Goal: Information Seeking & Learning: Learn about a topic

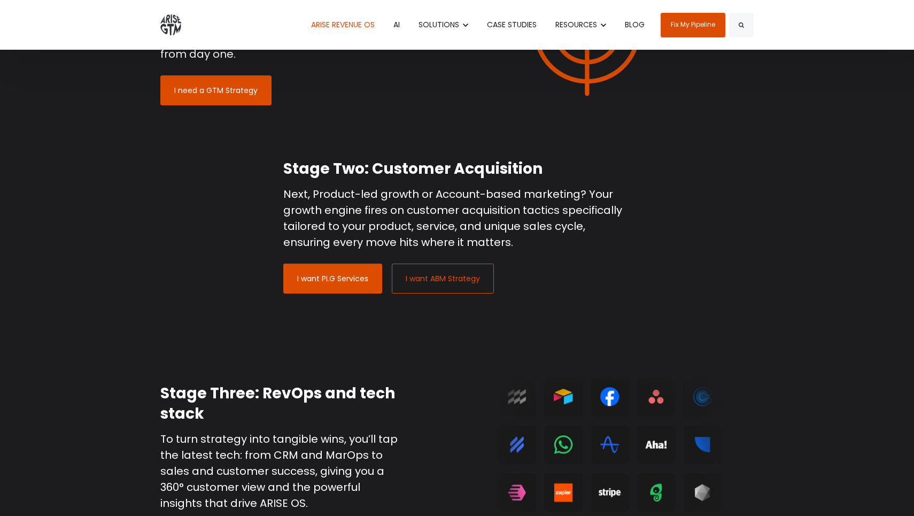
scroll to position [811, 0]
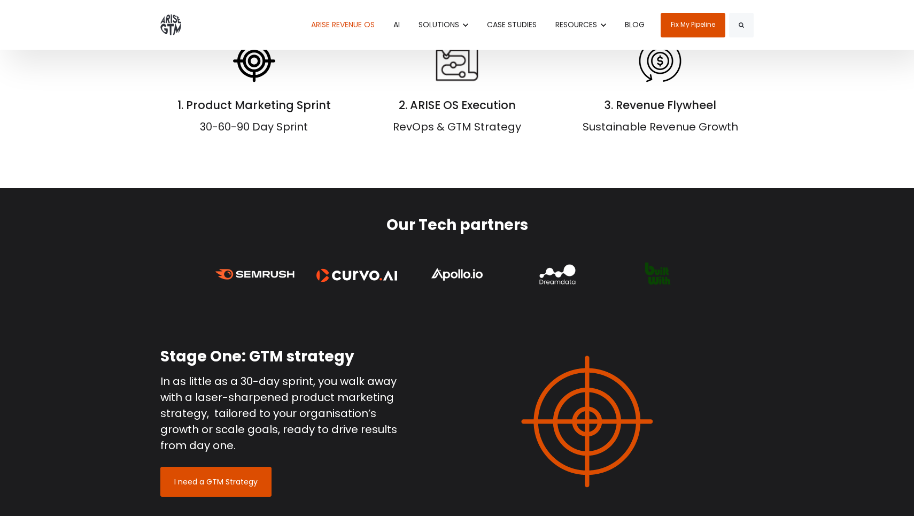
click at [174, 27] on img at bounding box center [170, 24] width 21 height 21
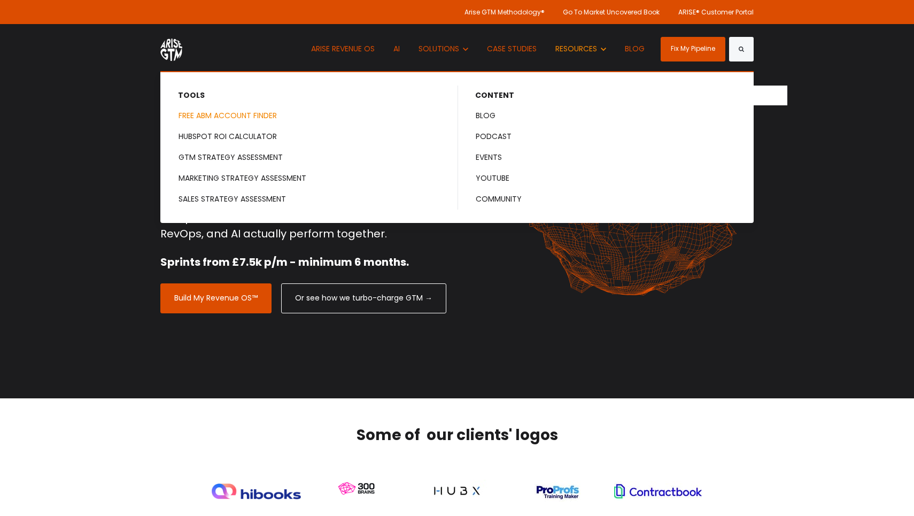
click at [246, 113] on link "FREE ABM ACCOUNT FINDER" at bounding box center [308, 116] width 295 height 20
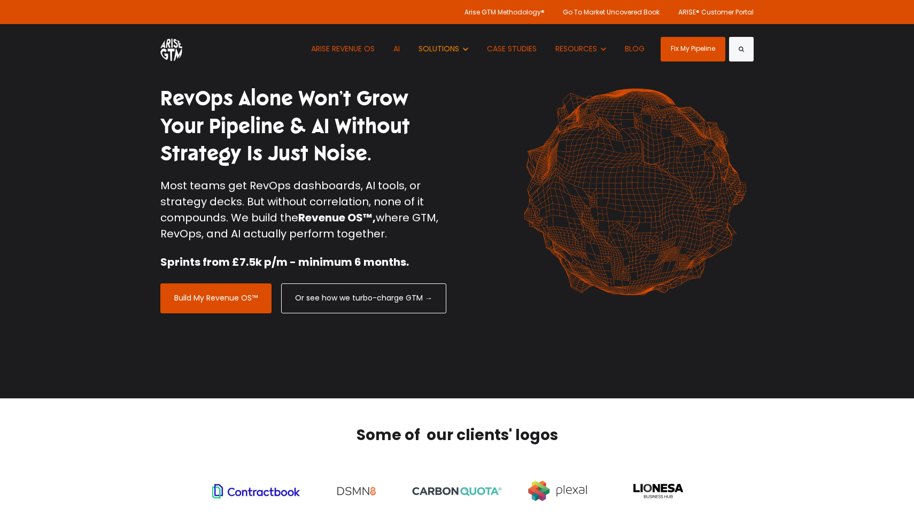
click at [430, 52] on span "SOLUTIONS" at bounding box center [438, 48] width 41 height 11
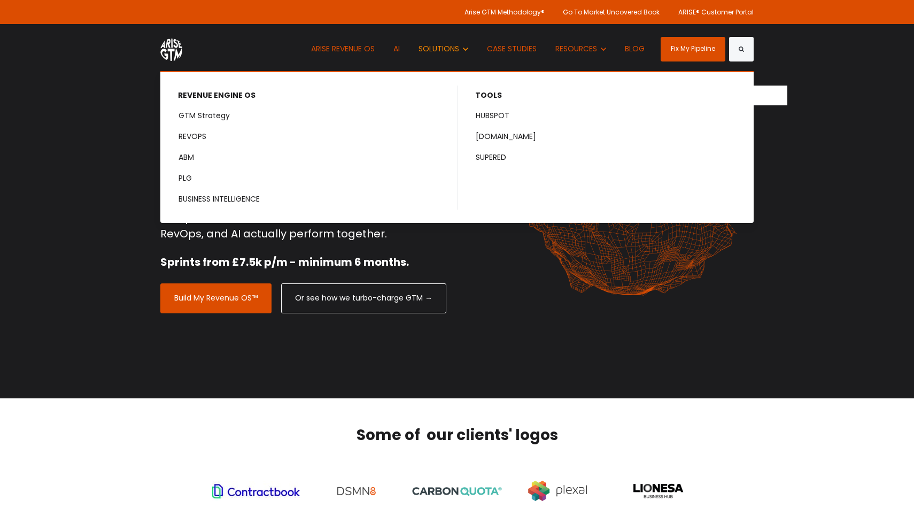
click at [430, 52] on span "SOLUTIONS" at bounding box center [438, 48] width 41 height 11
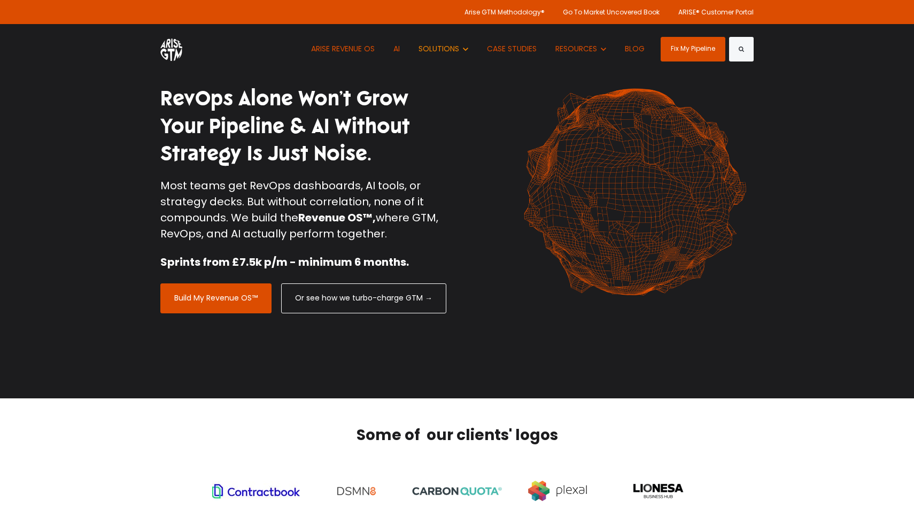
click at [430, 52] on span "SOLUTIONS" at bounding box center [438, 48] width 41 height 11
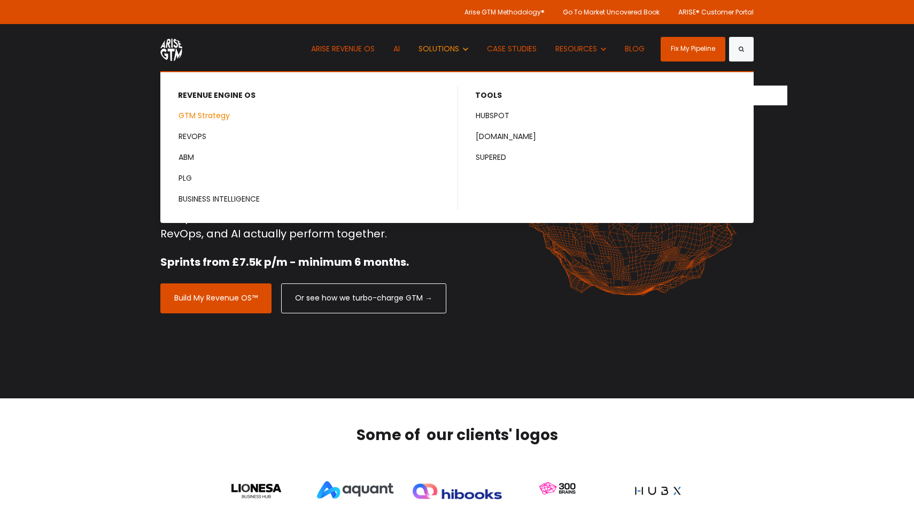
click at [204, 112] on link "GTM Strategy" at bounding box center [308, 116] width 295 height 20
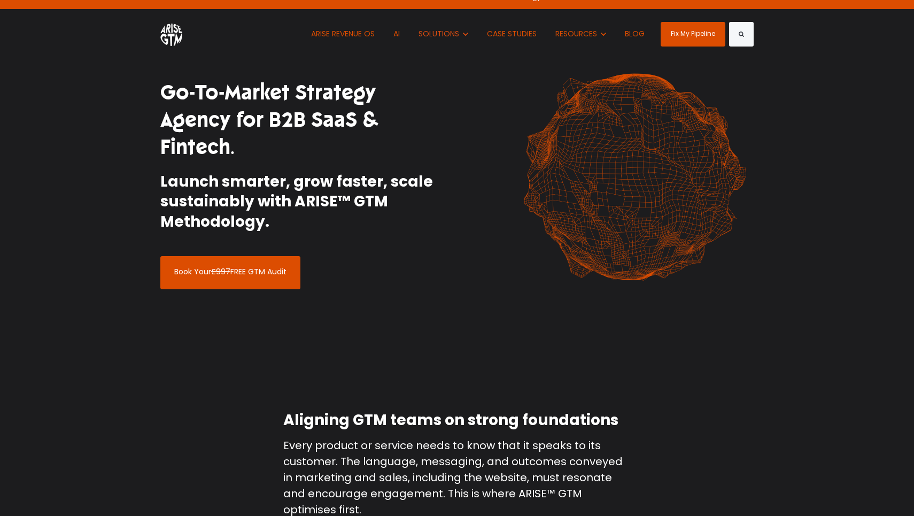
scroll to position [15, 0]
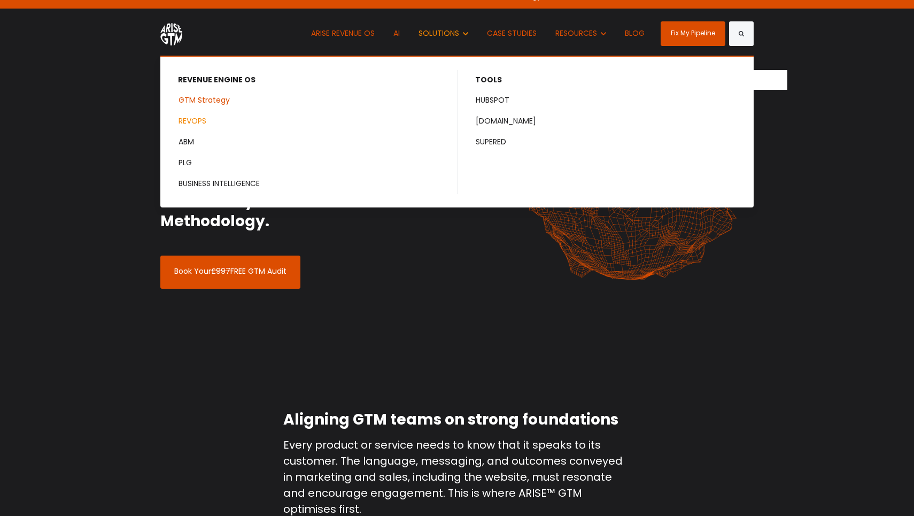
click at [192, 115] on link "REVOPS" at bounding box center [308, 121] width 295 height 20
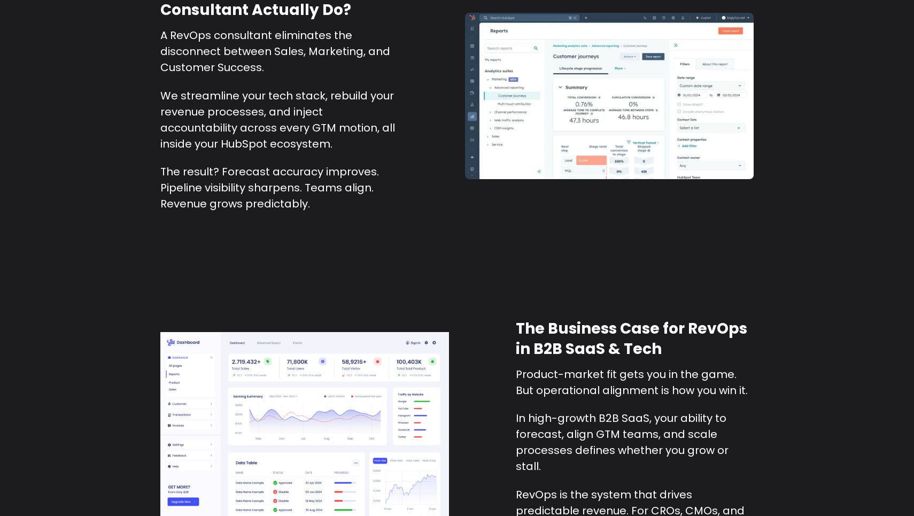
scroll to position [3778, 0]
